Goal: Task Accomplishment & Management: Manage account settings

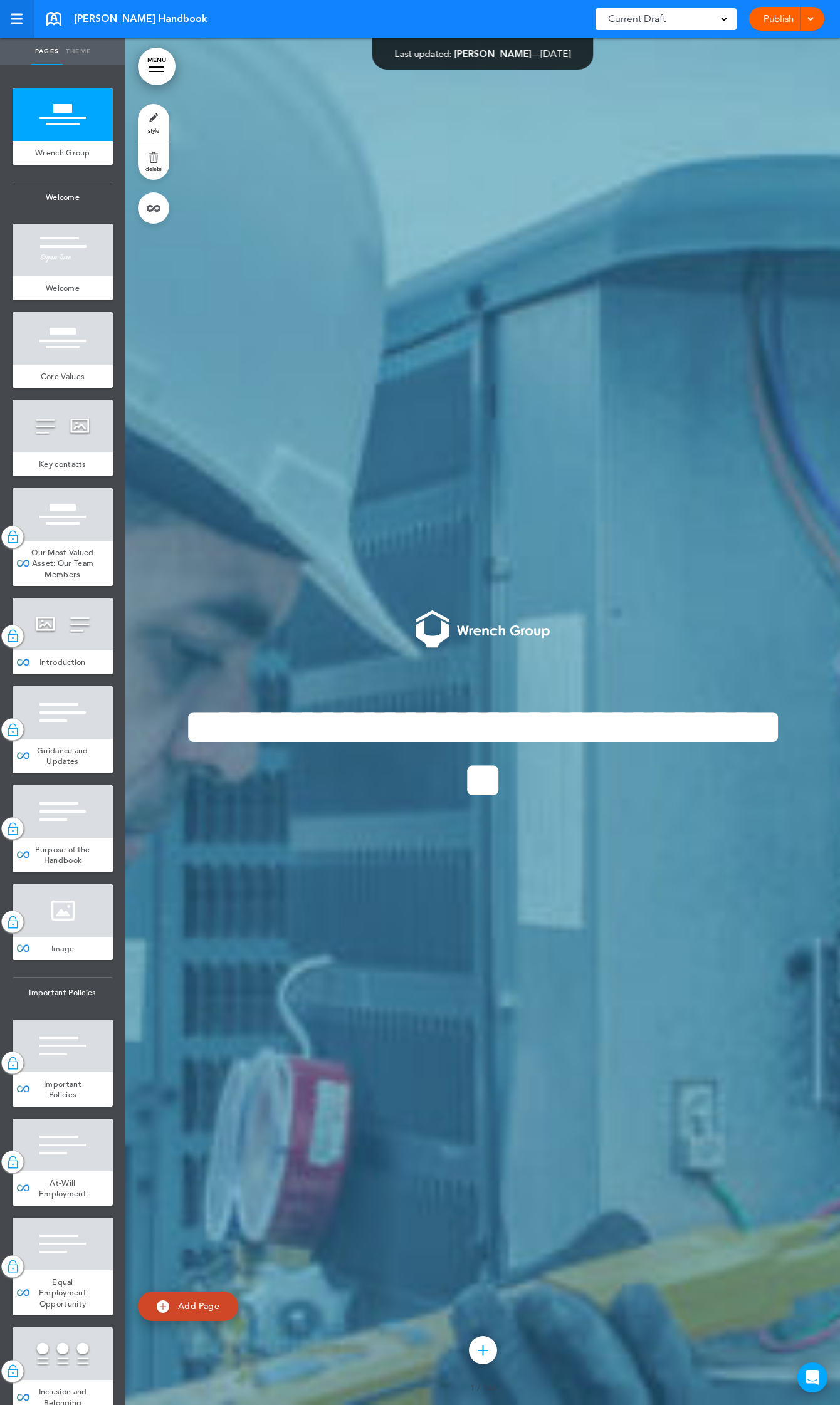
click at [13, 14] on div at bounding box center [16, 15] width 12 height 2
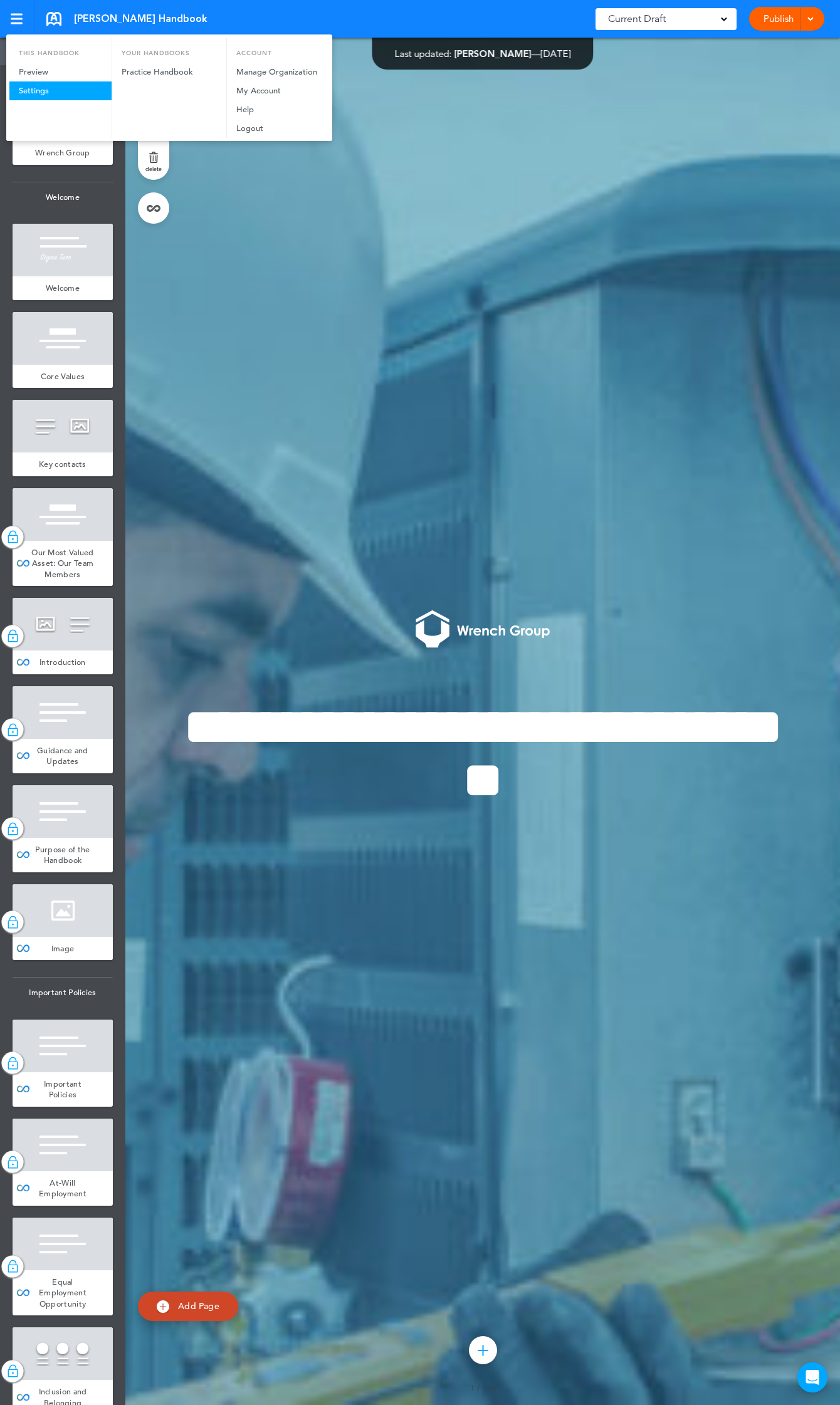
click at [31, 97] on link "Settings" at bounding box center [60, 91] width 102 height 19
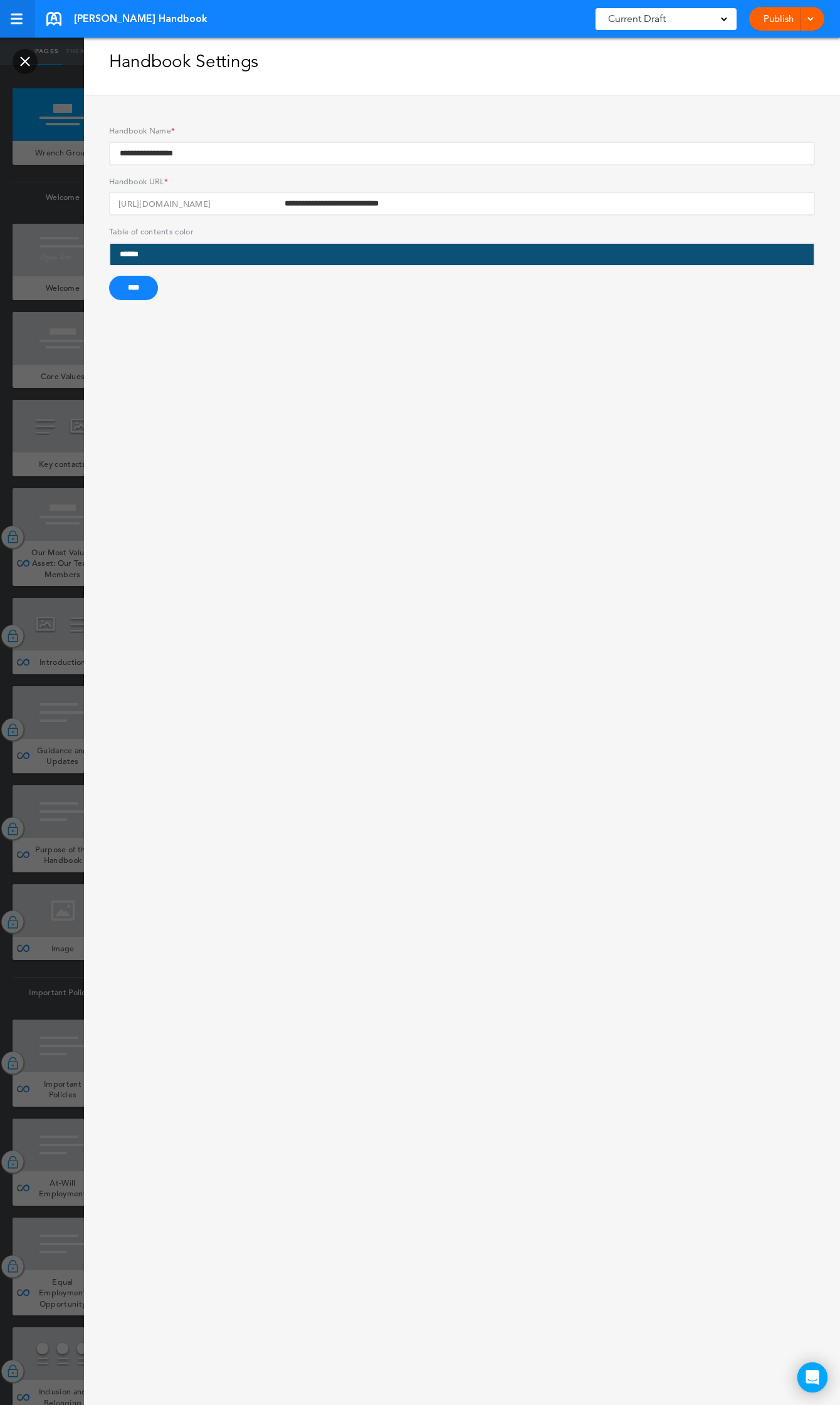
click at [18, 10] on link at bounding box center [17, 18] width 34 height 37
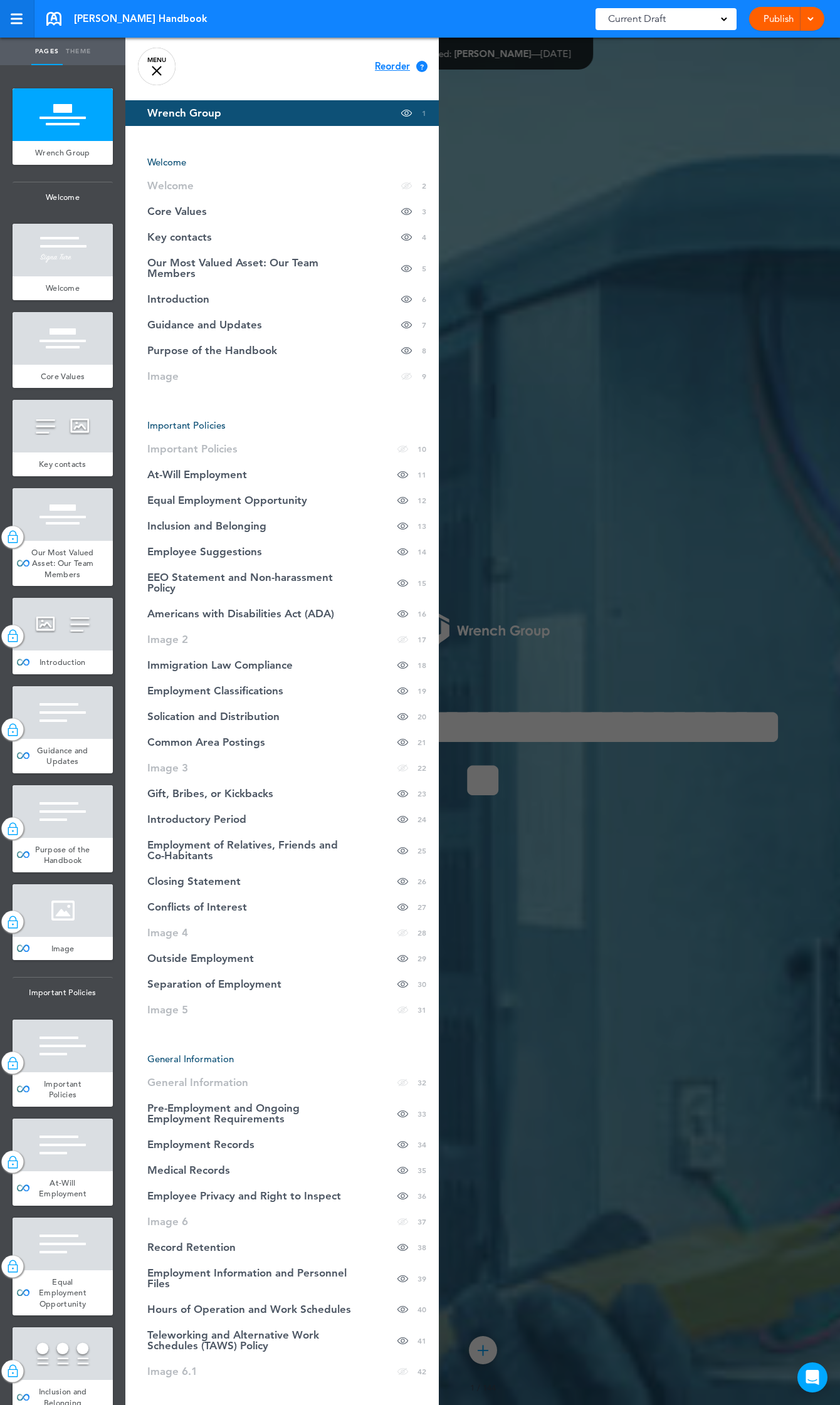
click at [11, 20] on div at bounding box center [16, 19] width 12 height 2
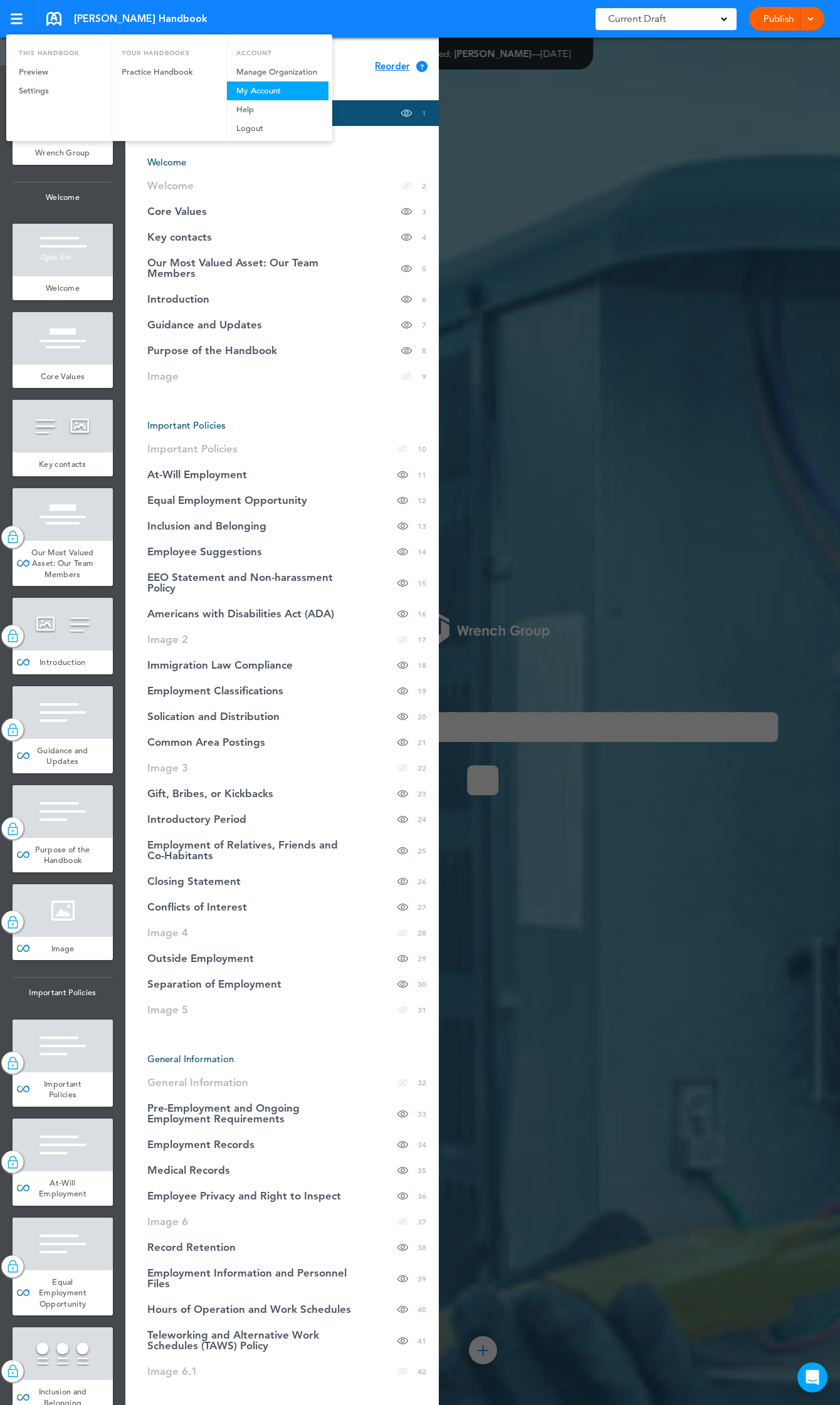
click at [274, 88] on link "My Account" at bounding box center [277, 91] width 101 height 19
